Goal: Information Seeking & Learning: Learn about a topic

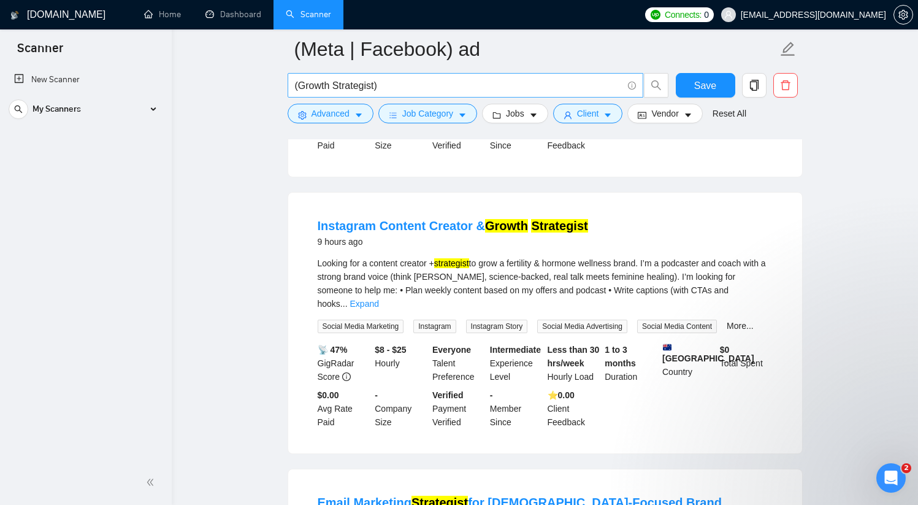
click at [395, 81] on input "(Growth Strategist)" at bounding box center [458, 85] width 327 height 15
click at [300, 83] on input "(Growth Strategist)" at bounding box center [458, 85] width 327 height 15
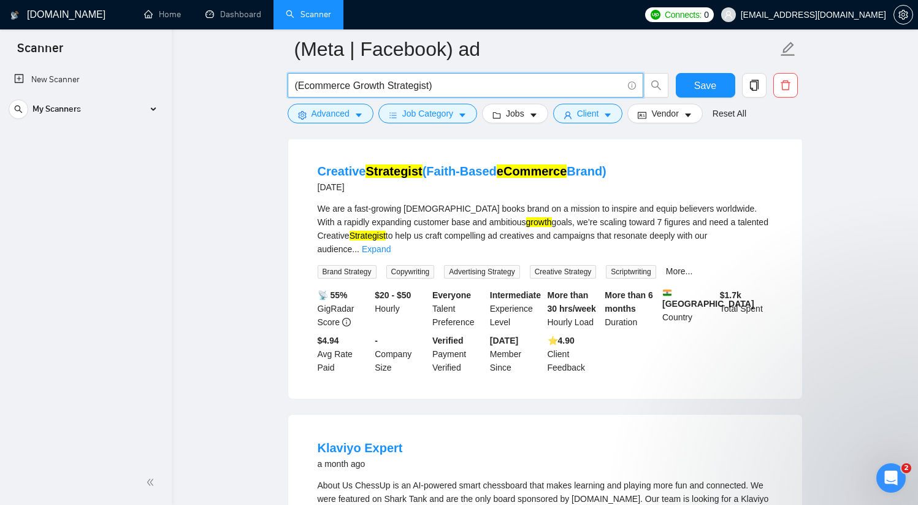
scroll to position [1493, 0]
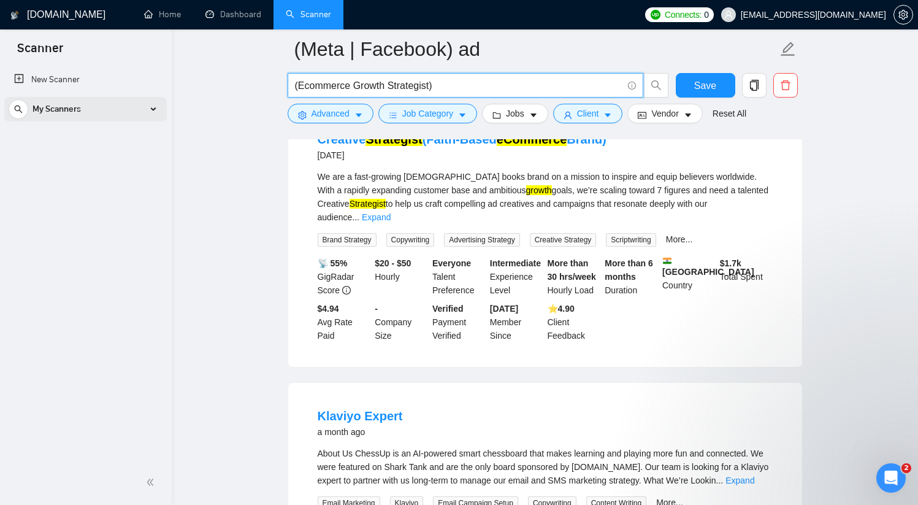
type input "(Ecommerce Growth Strategist)"
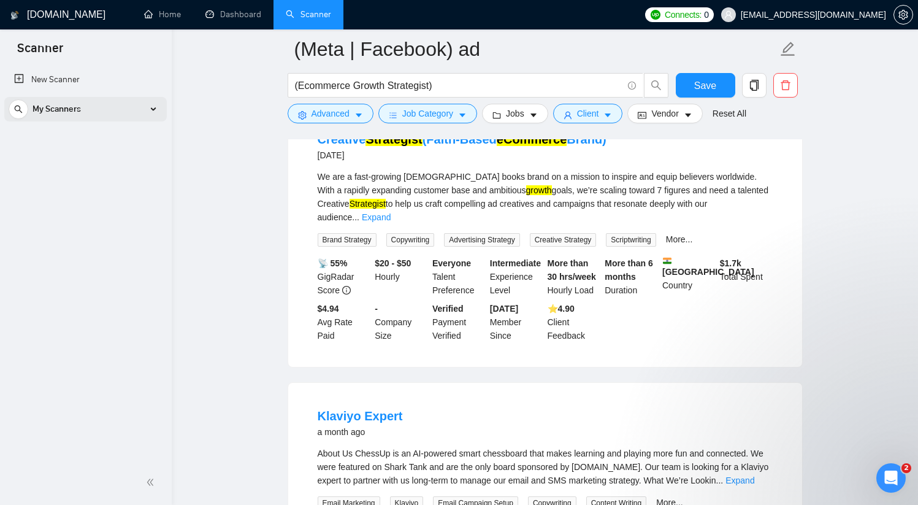
click at [154, 109] on icon at bounding box center [154, 109] width 0 height 6
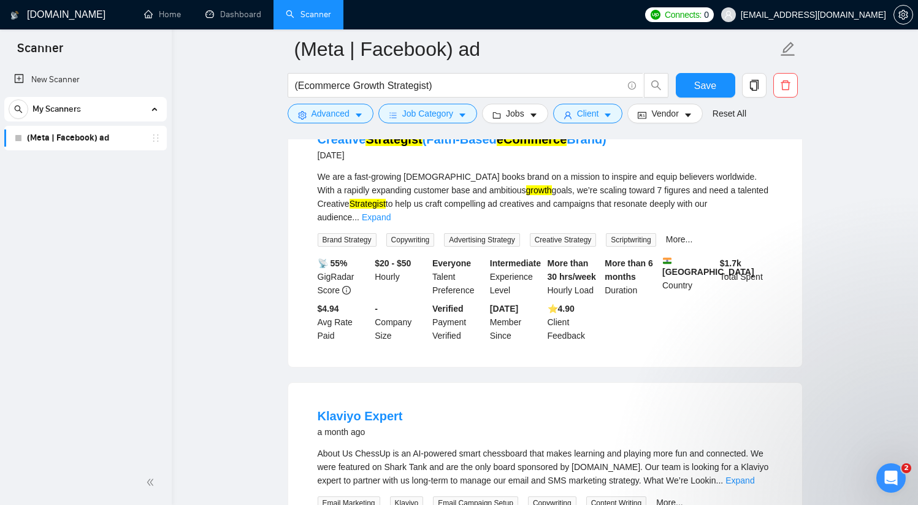
click at [62, 140] on link "(Meta | Facebook) ad" at bounding box center [85, 138] width 116 height 25
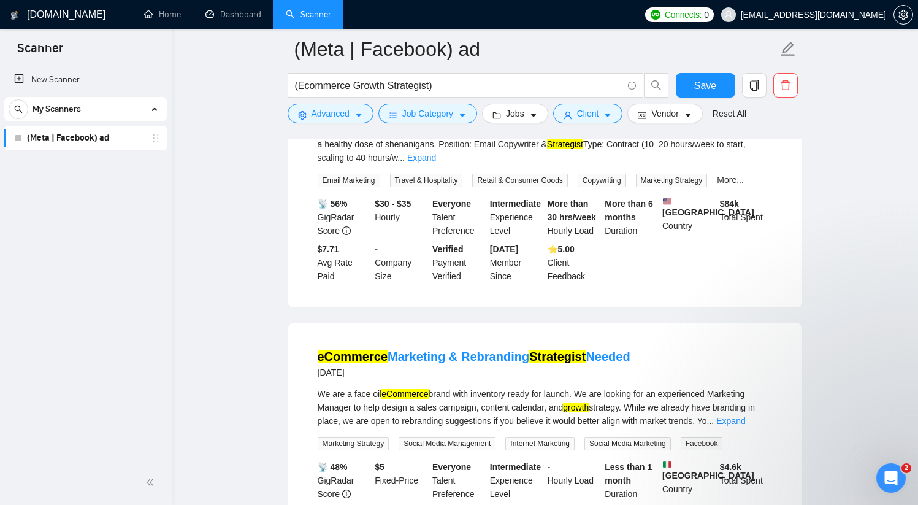
scroll to position [524, 0]
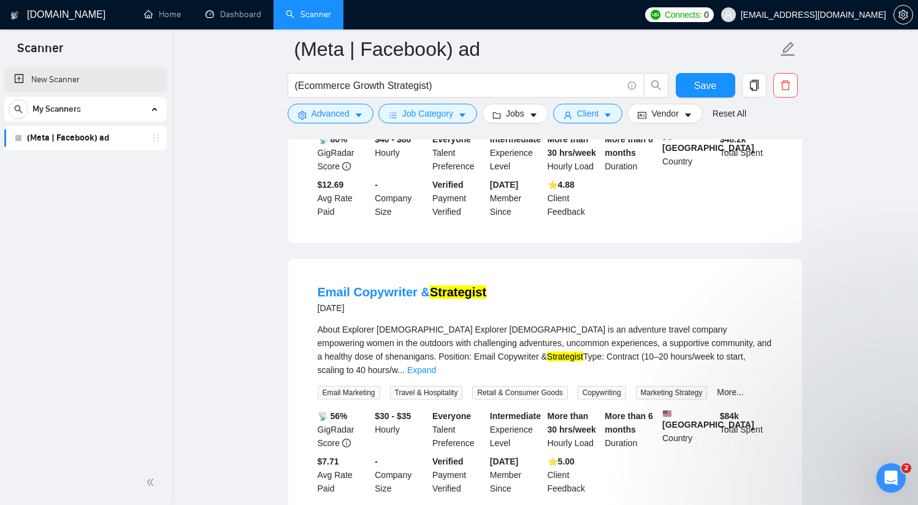
click at [67, 77] on link "New Scanner" at bounding box center [85, 79] width 143 height 25
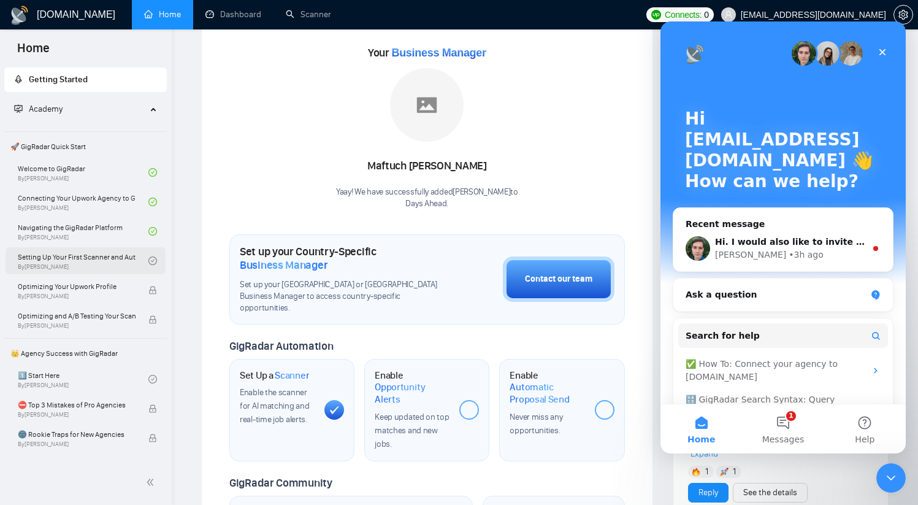
click at [86, 258] on link "Setting Up Your First Scanner and Auto-Bidder By Vlad Timinsky" at bounding box center [83, 260] width 131 height 27
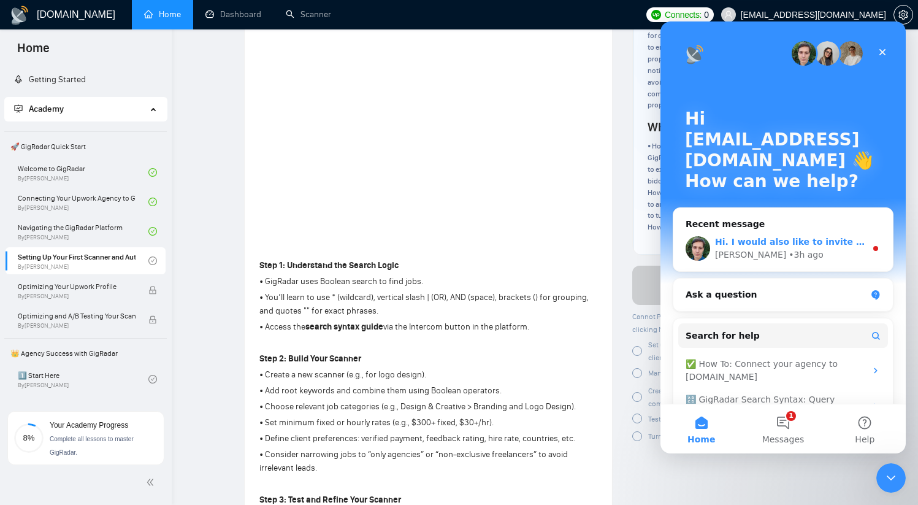
click at [798, 247] on div "Hi. I would also like to invite you to one of out onboarding sessions today to …" at bounding box center [790, 241] width 151 height 13
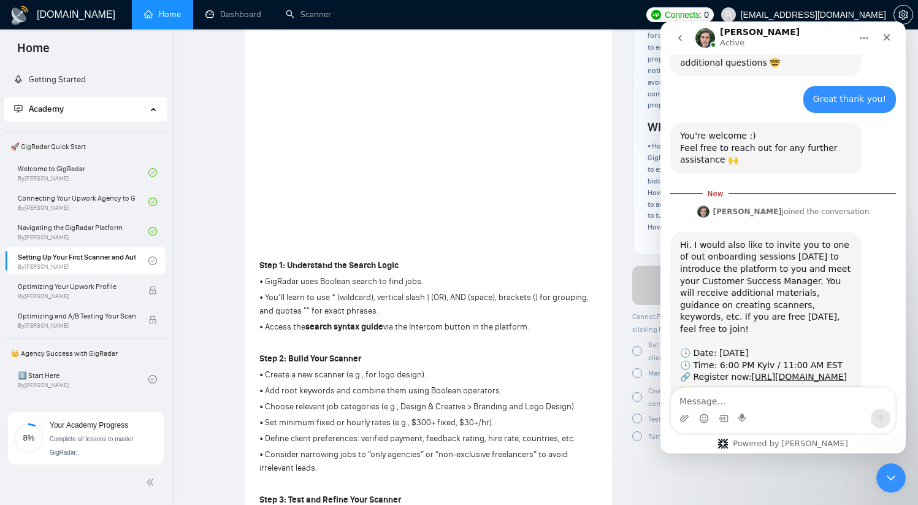
scroll to position [2408, 0]
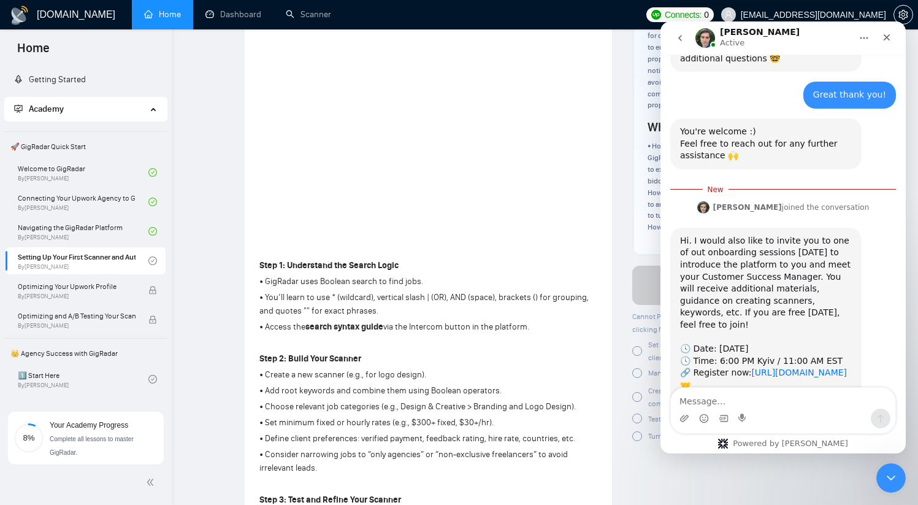
click at [751, 367] on link "https://scheduler.zoom.us/gigradar-team/gigradar-group-onboarding-session" at bounding box center [799, 372] width 96 height 10
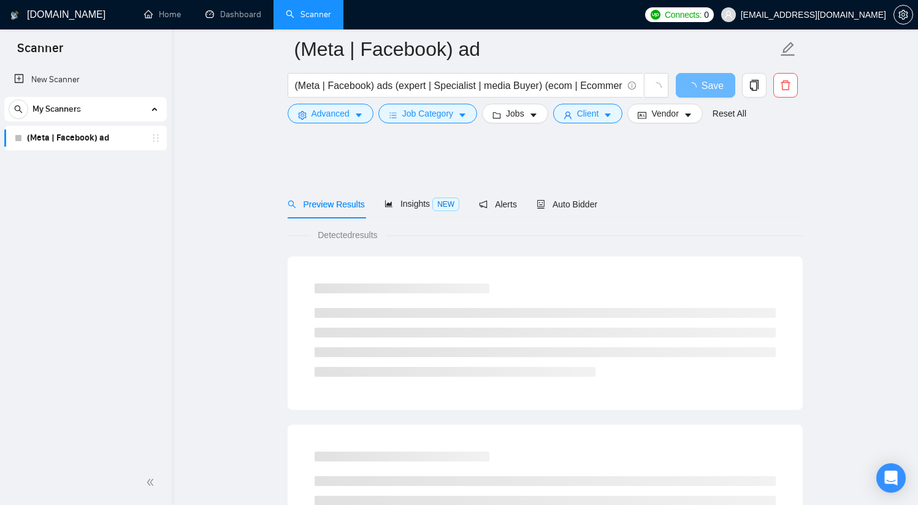
click at [75, 139] on link "(Meta | Facebook) ad" at bounding box center [85, 138] width 116 height 25
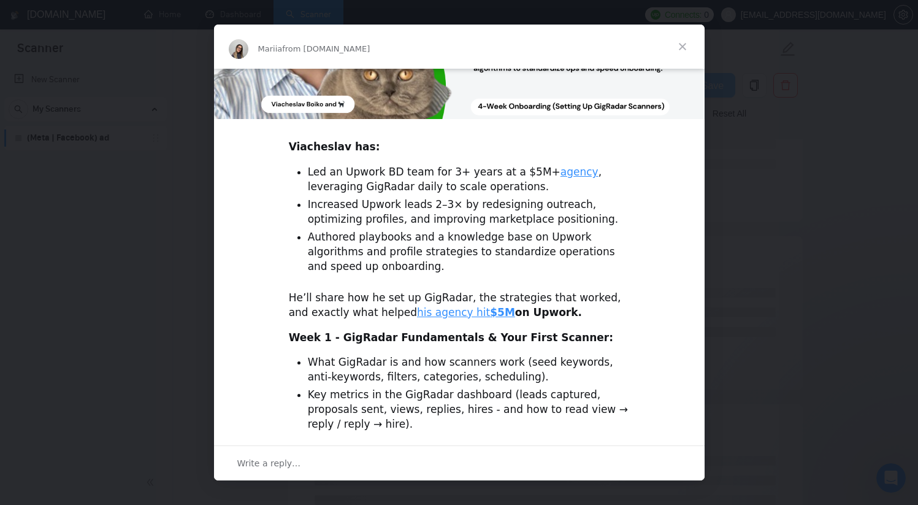
scroll to position [309, 0]
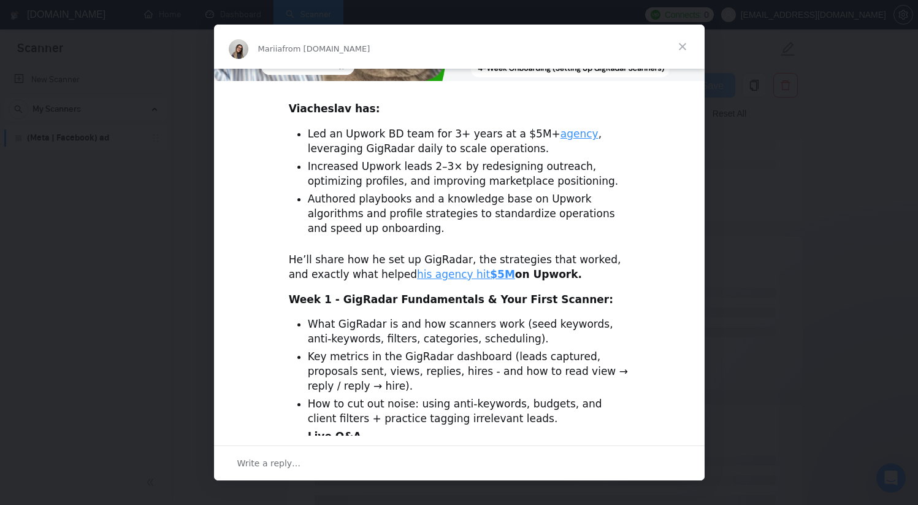
click at [560, 132] on link "agency" at bounding box center [579, 134] width 38 height 12
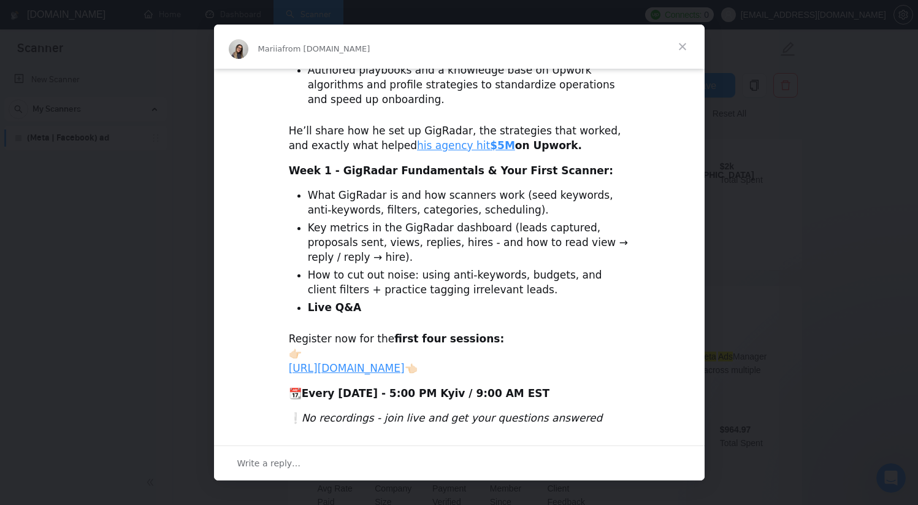
scroll to position [449, 0]
click at [680, 50] on span "Close" at bounding box center [682, 47] width 44 height 44
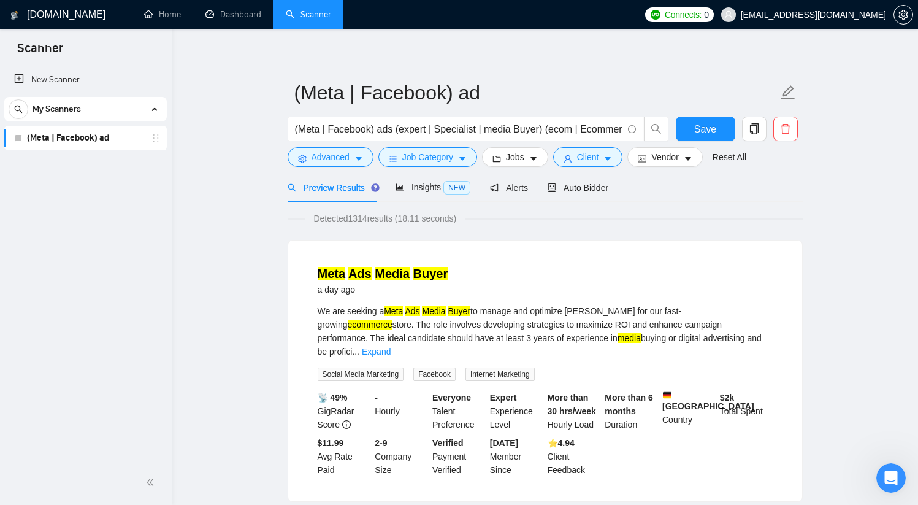
scroll to position [0, 0]
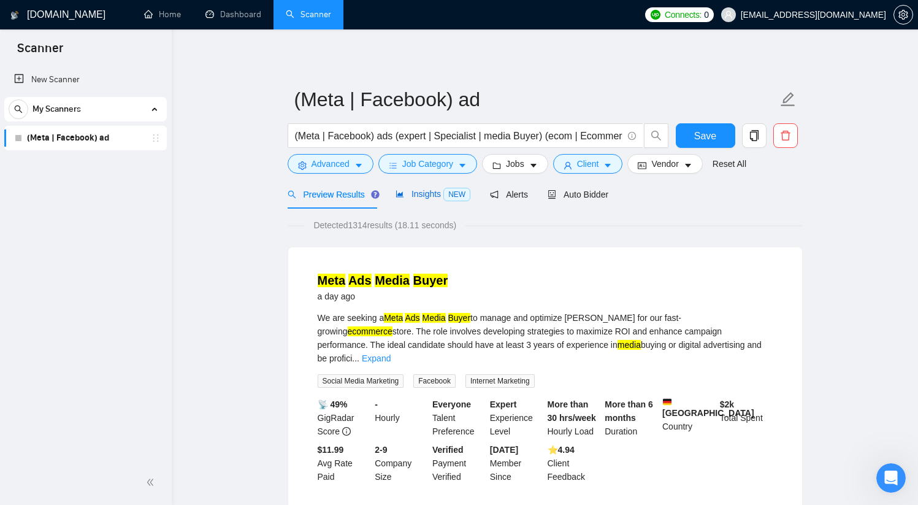
click at [430, 196] on span "Insights NEW" at bounding box center [432, 194] width 75 height 10
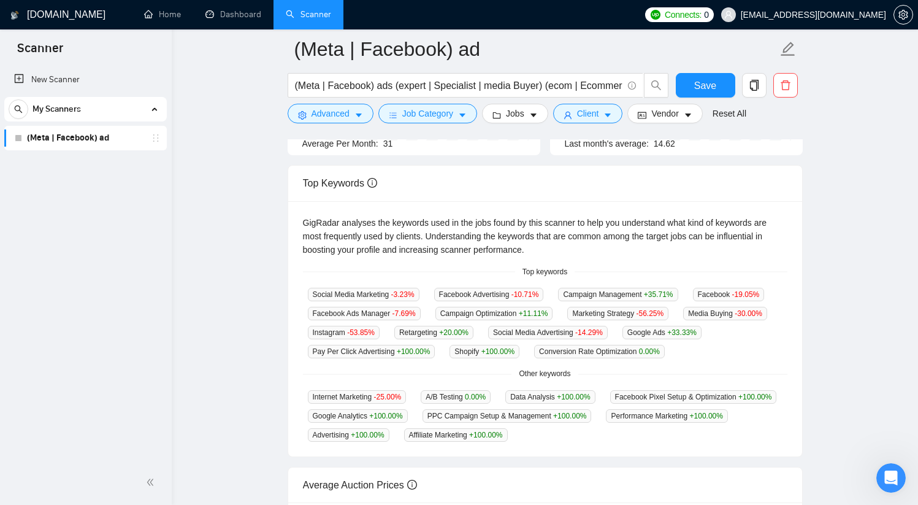
scroll to position [231, 0]
